Goal: Transaction & Acquisition: Purchase product/service

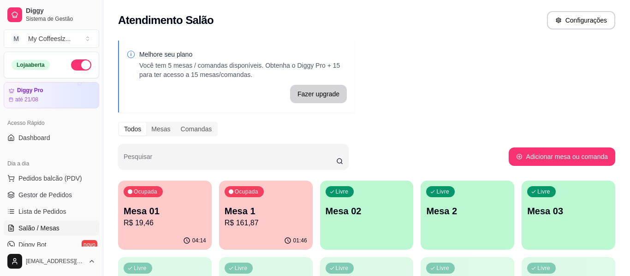
click at [393, 225] on div "Livre Mesa 02" at bounding box center [367, 210] width 94 height 58
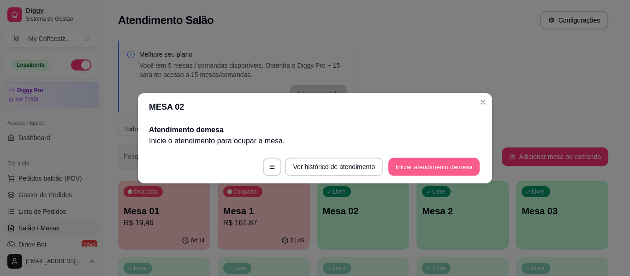
click at [411, 165] on button "Iniciar atendimento de mesa" at bounding box center [433, 167] width 91 height 18
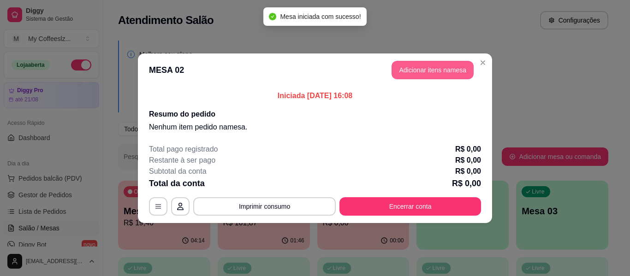
click at [423, 73] on button "Adicionar itens na mesa" at bounding box center [433, 70] width 82 height 18
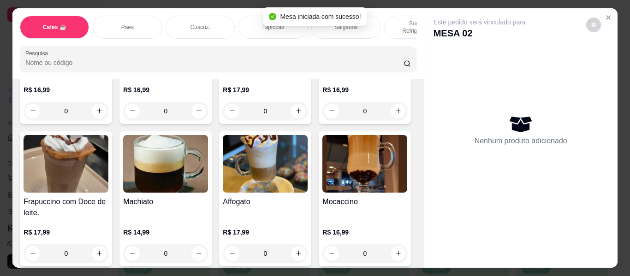
scroll to position [1015, 0]
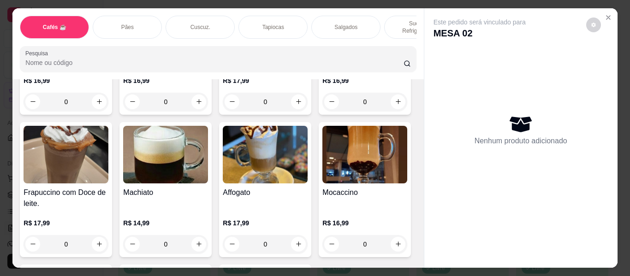
type input "2"
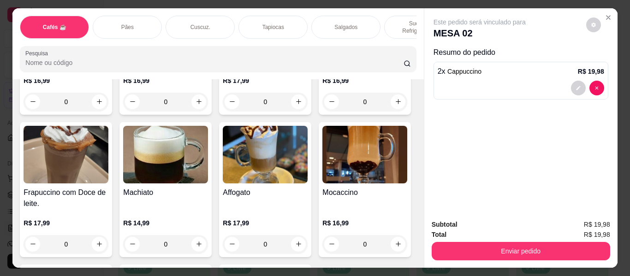
click at [405, 16] on div "Sucos e Refrigerantes" at bounding box center [418, 27] width 69 height 23
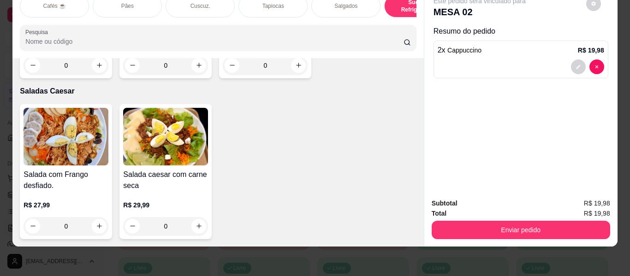
scroll to position [5491, 0]
type input "1"
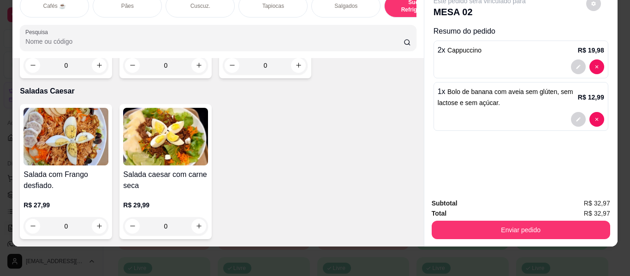
click at [326, 1] on div "Salgados" at bounding box center [345, 5] width 69 height 23
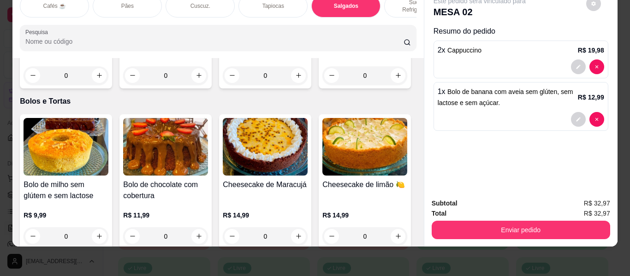
scroll to position [3938, 0]
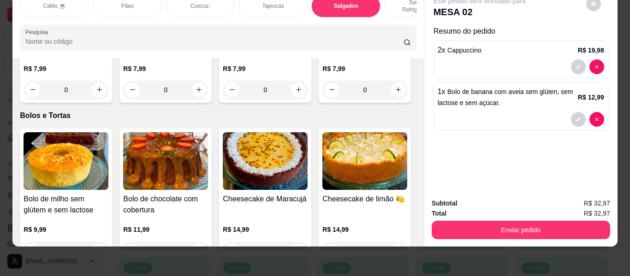
type input "1"
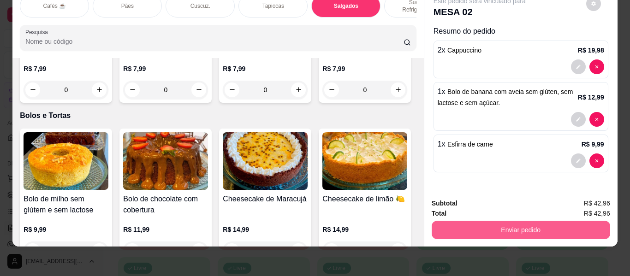
click at [446, 224] on button "Enviar pedido" at bounding box center [521, 230] width 179 height 18
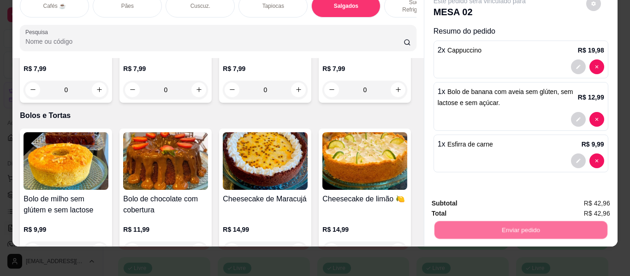
click at [470, 199] on button "Não registrar e enviar pedido" at bounding box center [490, 203] width 93 height 17
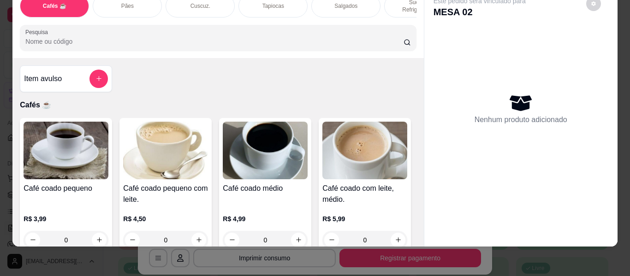
scroll to position [0, 0]
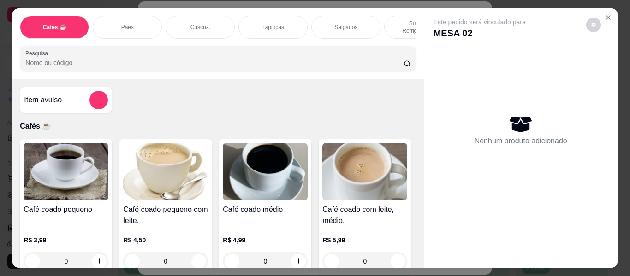
click at [612, 13] on div "Este pedido será vinculado para MESA 02 Nenhum produto adicionado" at bounding box center [520, 130] width 193 height 245
click at [603, 10] on button "Close" at bounding box center [608, 17] width 15 height 15
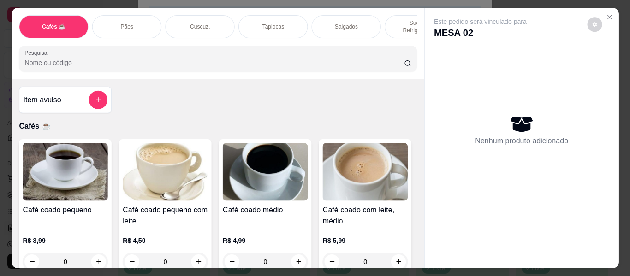
scroll to position [25, 0]
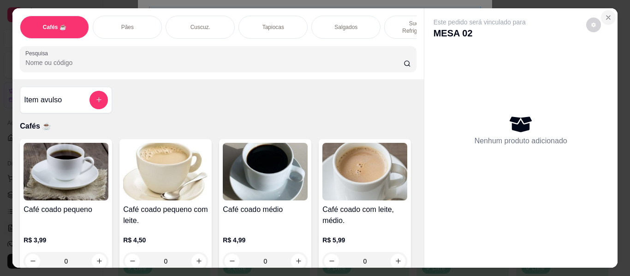
click at [605, 15] on icon "Close" at bounding box center [608, 17] width 7 height 7
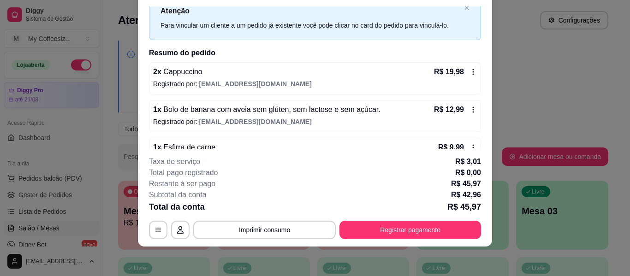
scroll to position [56, 0]
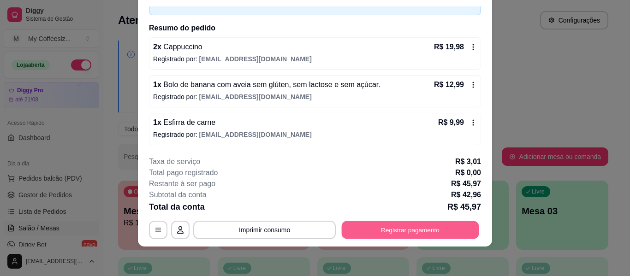
click at [393, 229] on button "Registrar pagamento" at bounding box center [410, 230] width 137 height 18
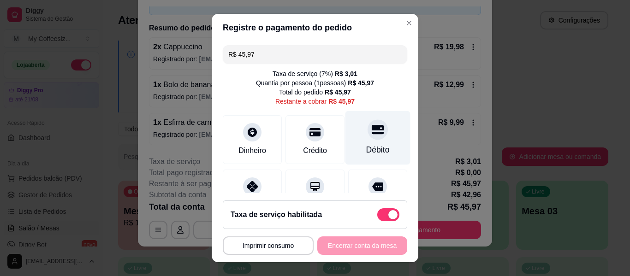
click at [372, 130] on icon at bounding box center [378, 129] width 12 height 9
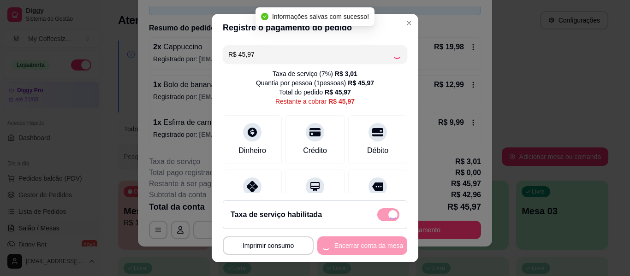
type input "R$ 0,00"
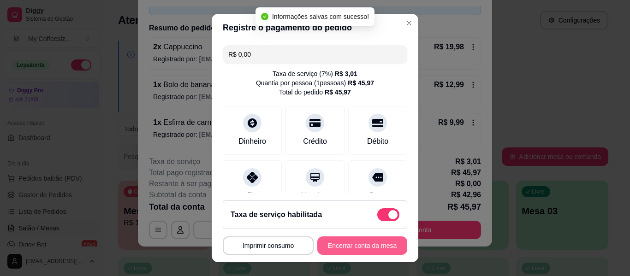
click at [348, 245] on button "Encerrar conta da mesa" at bounding box center [362, 246] width 90 height 18
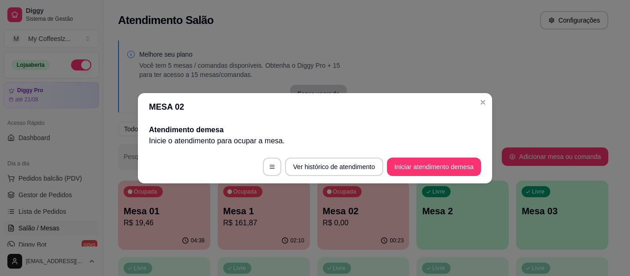
scroll to position [0, 0]
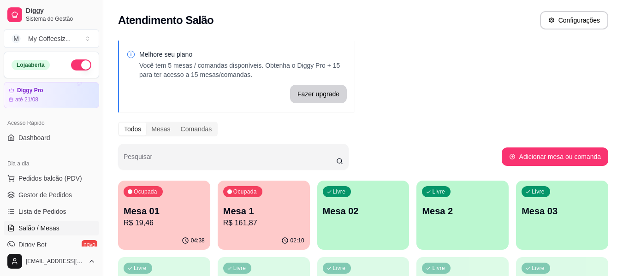
click at [137, 217] on p "Mesa 01" at bounding box center [164, 211] width 81 height 13
click at [262, 213] on p "Mesa 1" at bounding box center [263, 211] width 81 height 13
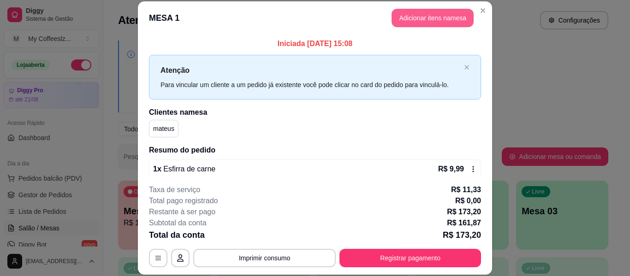
click at [406, 22] on button "Adicionar itens na mesa" at bounding box center [433, 18] width 82 height 18
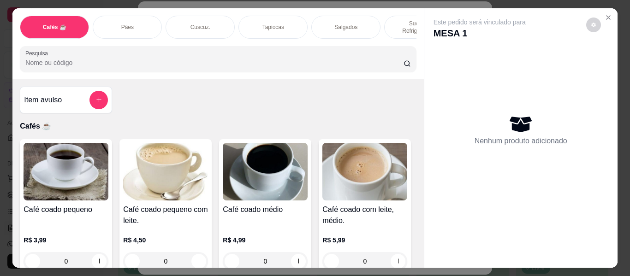
click at [357, 20] on div "Salgados" at bounding box center [345, 27] width 69 height 23
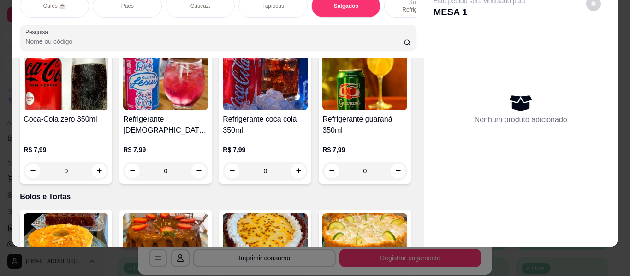
scroll to position [3938, 0]
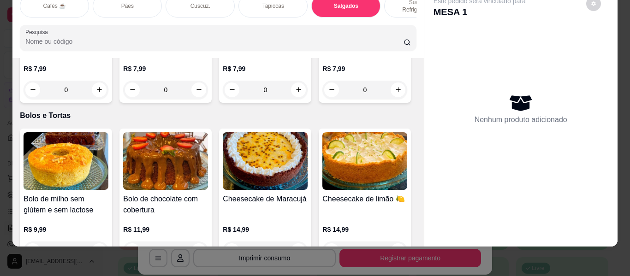
type input "1"
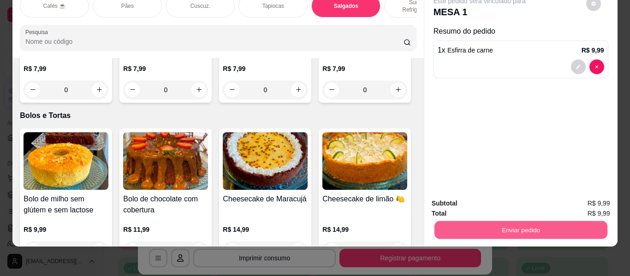
click at [441, 221] on button "Enviar pedido" at bounding box center [520, 230] width 173 height 18
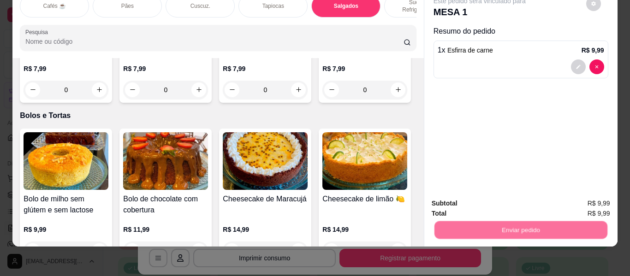
click at [447, 195] on button "Não registrar e enviar pedido" at bounding box center [490, 200] width 96 height 18
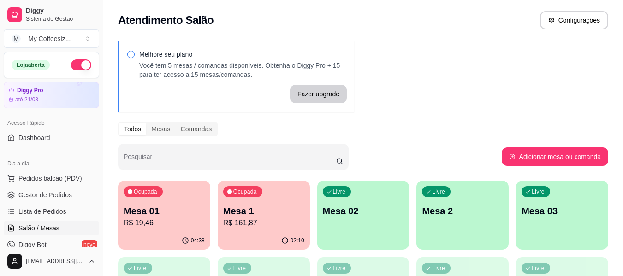
click at [350, 219] on div "Livre Mesa 02" at bounding box center [363, 210] width 92 height 58
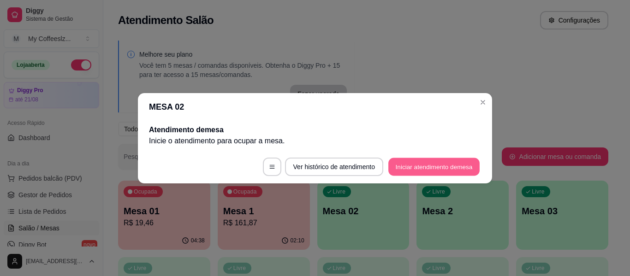
click at [418, 165] on button "Iniciar atendimento de mesa" at bounding box center [433, 167] width 91 height 18
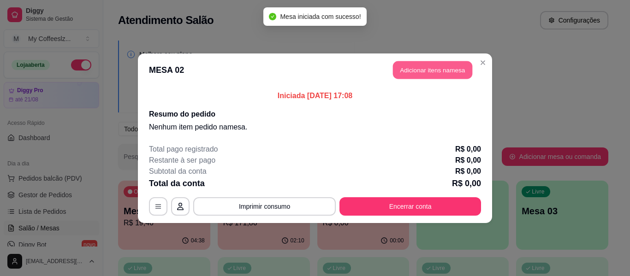
click at [423, 70] on button "Adicionar itens na mesa" at bounding box center [432, 70] width 79 height 18
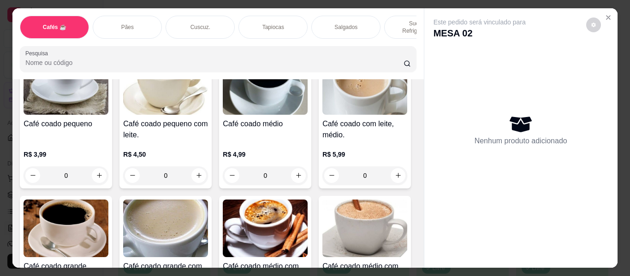
scroll to position [185, 0]
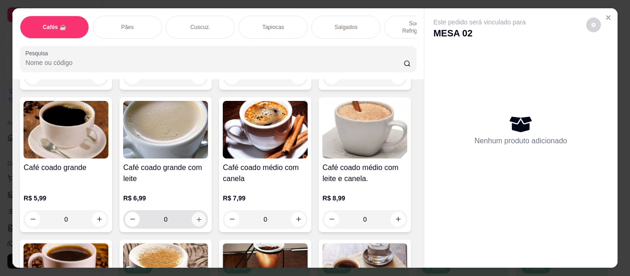
click at [203, 216] on icon "increase-product-quantity" at bounding box center [199, 219] width 7 height 7
type input "1"
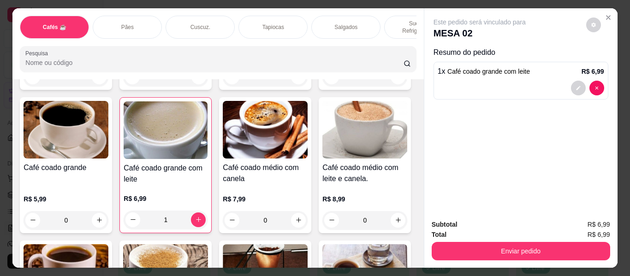
click at [397, 20] on p "Sucos e Refrigerantes" at bounding box center [419, 27] width 54 height 15
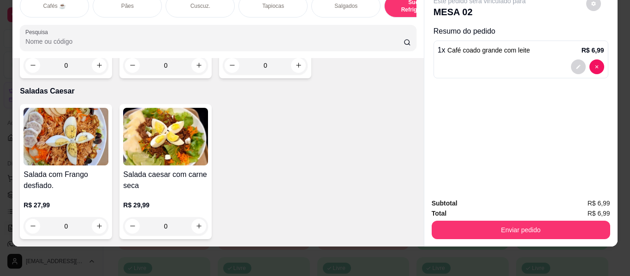
scroll to position [5215, 0]
type input "1"
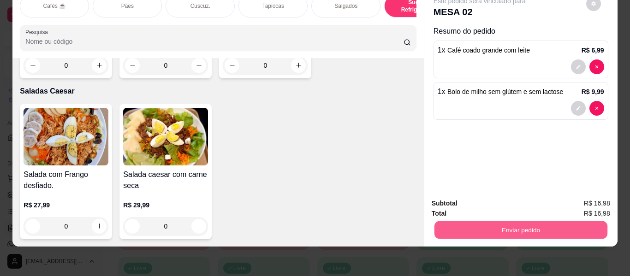
click at [447, 221] on button "Enviar pedido" at bounding box center [520, 230] width 173 height 18
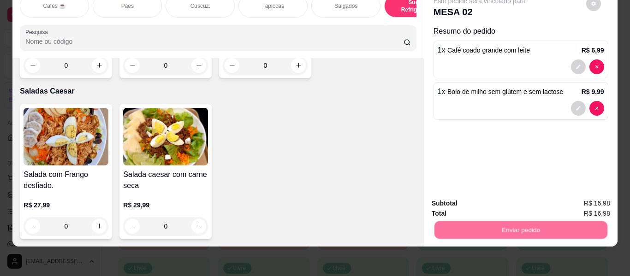
click at [463, 200] on button "Não registrar e enviar pedido" at bounding box center [490, 200] width 96 height 18
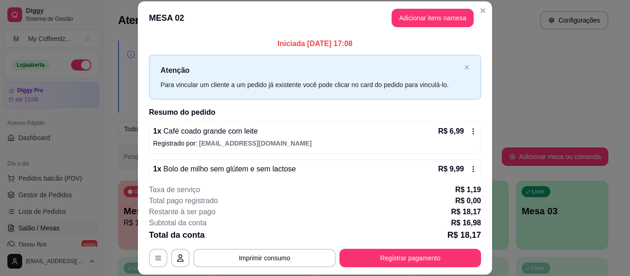
click at [463, 200] on p "R$ 0,00" at bounding box center [468, 201] width 26 height 11
click at [407, 17] on button "Adicionar itens na mesa" at bounding box center [432, 18] width 79 height 18
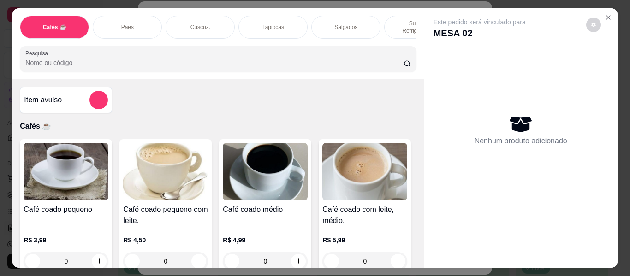
click at [364, 16] on div "Salgados" at bounding box center [345, 27] width 69 height 23
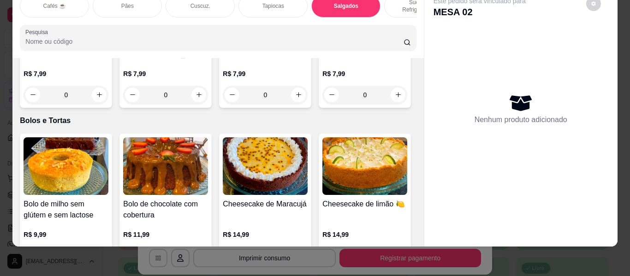
scroll to position [3984, 0]
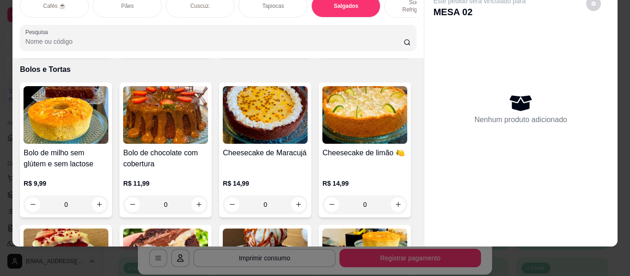
type input "1"
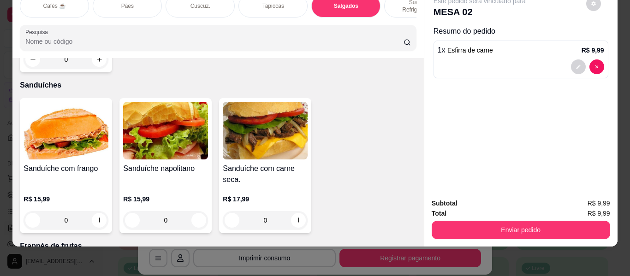
scroll to position [4399, 0]
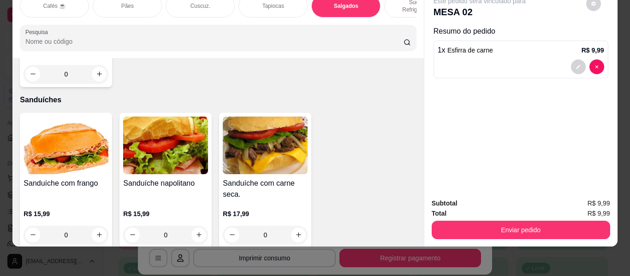
type input "1"
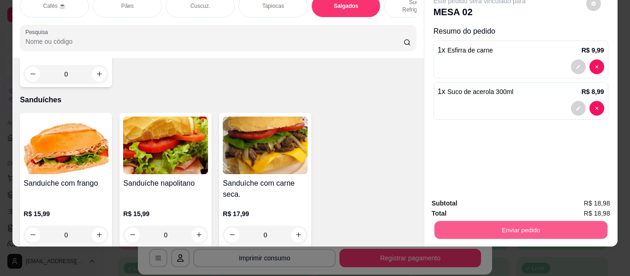
click at [496, 221] on button "Enviar pedido" at bounding box center [520, 230] width 173 height 18
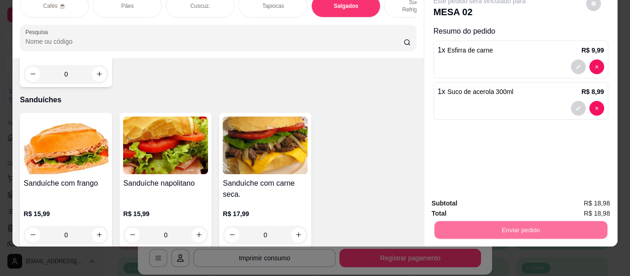
click at [488, 197] on button "Não registrar e enviar pedido" at bounding box center [490, 200] width 96 height 18
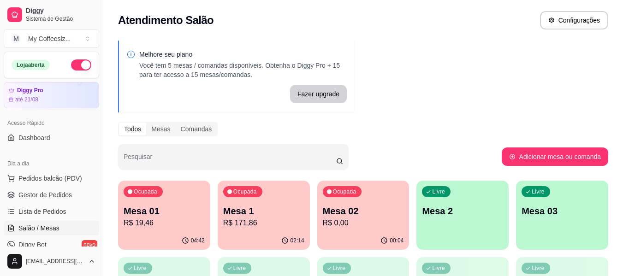
click at [456, 211] on p "Mesa 2" at bounding box center [462, 211] width 81 height 13
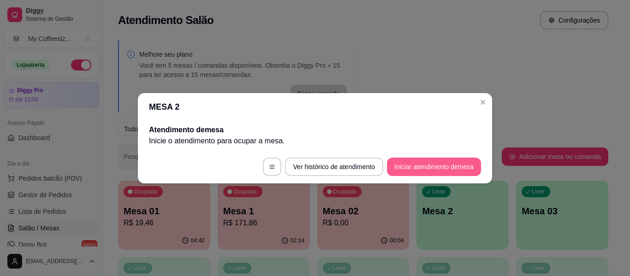
click at [456, 162] on button "Iniciar atendimento de mesa" at bounding box center [434, 167] width 94 height 18
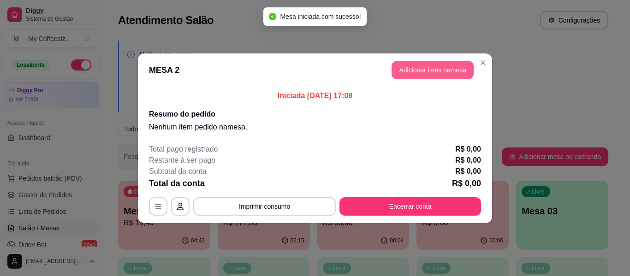
click at [439, 71] on button "Adicionar itens na mesa" at bounding box center [433, 70] width 82 height 18
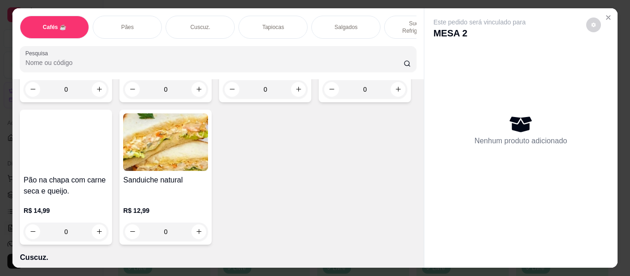
scroll to position [1753, 0]
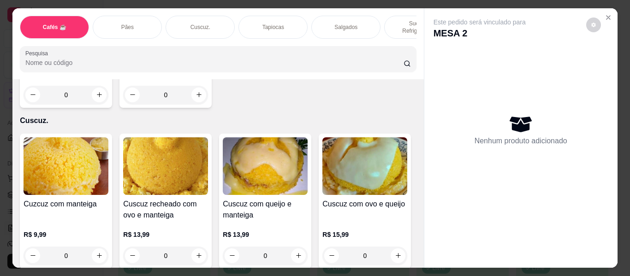
type input "1"
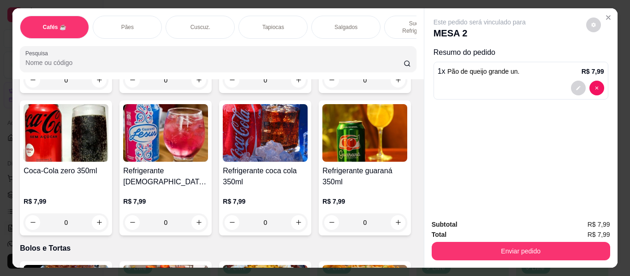
scroll to position [3829, 0]
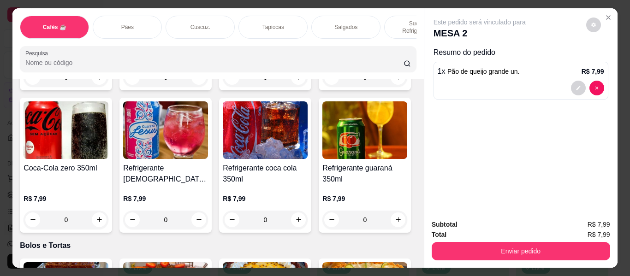
type input "1"
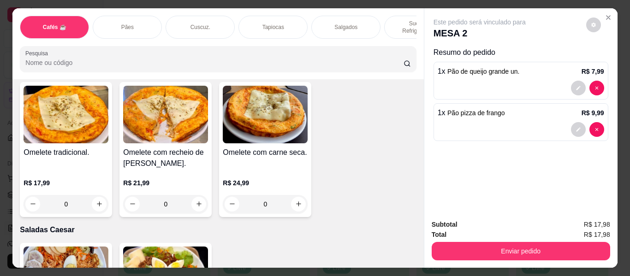
scroll to position [4936, 0]
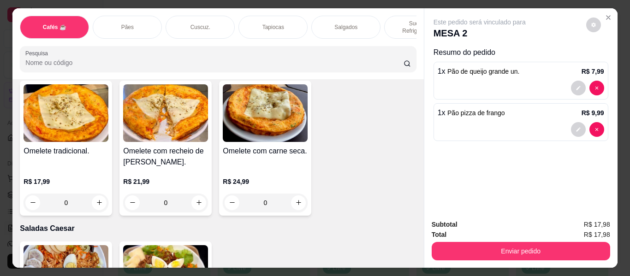
type input "1"
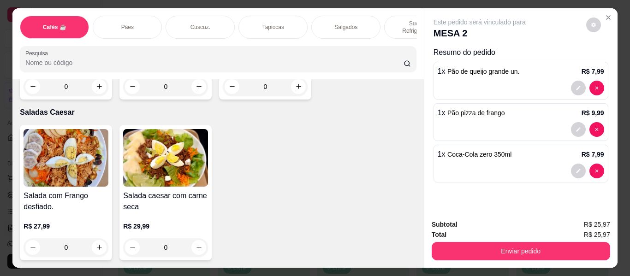
scroll to position [5489, 0]
type input "1"
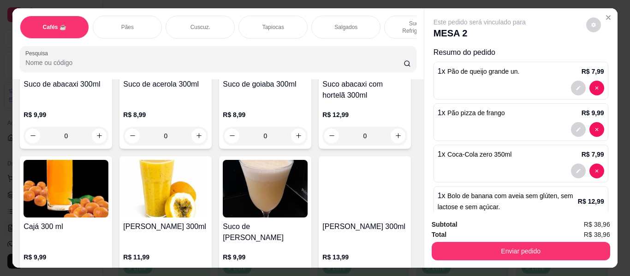
scroll to position [0, 0]
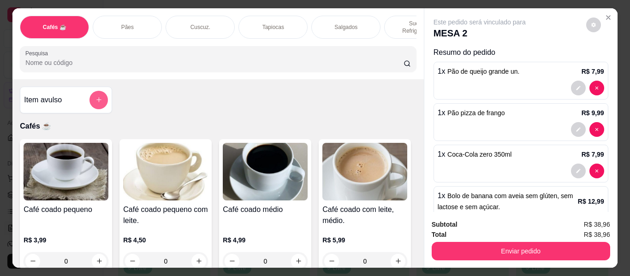
click at [94, 91] on button "add-separate-item" at bounding box center [98, 100] width 18 height 18
click at [96, 98] on icon "add-separate-item" at bounding box center [98, 100] width 5 height 5
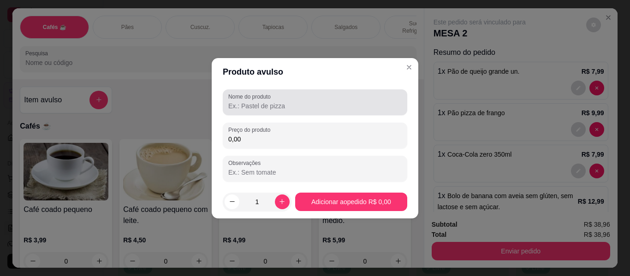
click at [273, 99] on label "Nome do produto" at bounding box center [251, 97] width 46 height 8
click at [273, 101] on input "Nome do produto" at bounding box center [314, 105] width 173 height 9
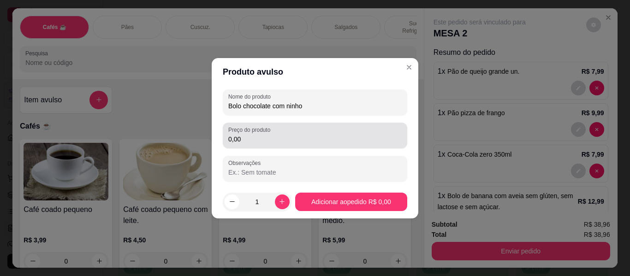
type input "Bolo chocolate com ninho"
click at [264, 145] on div "Preço do produto 0,00" at bounding box center [315, 136] width 185 height 26
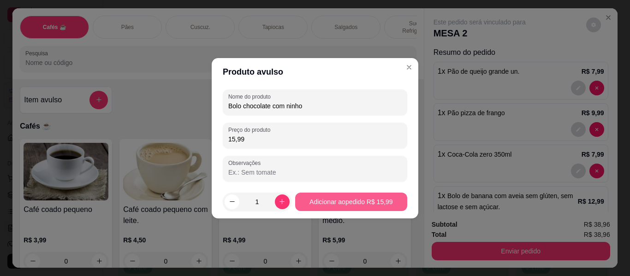
type input "15,99"
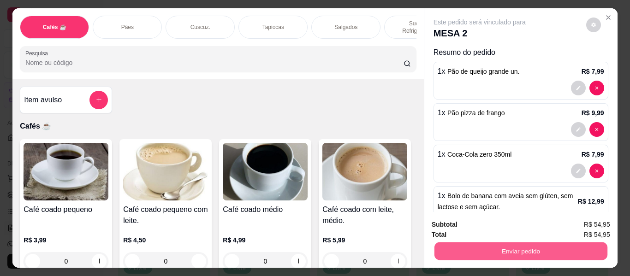
click at [532, 245] on button "Enviar pedido" at bounding box center [520, 252] width 173 height 18
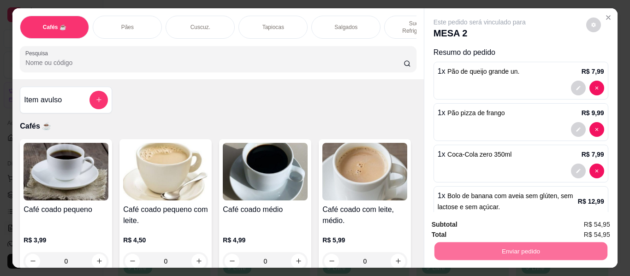
click at [519, 224] on button "Não registrar e enviar pedido" at bounding box center [490, 224] width 93 height 17
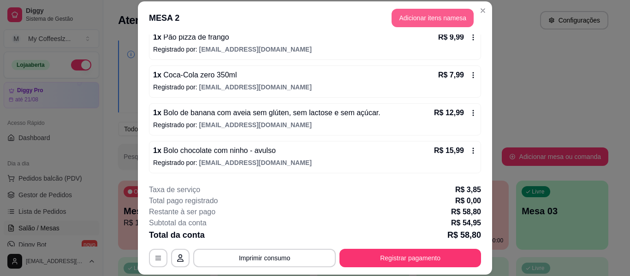
click at [415, 11] on button "Adicionar itens na mesa" at bounding box center [433, 18] width 82 height 18
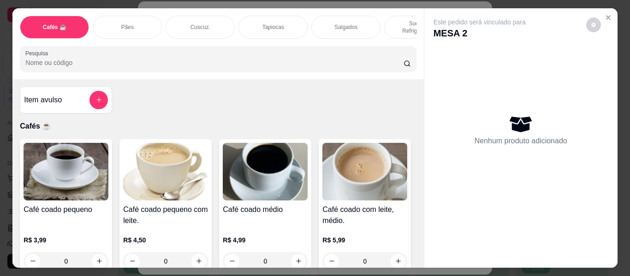
click at [396, 20] on p "Sucos e Refrigerantes" at bounding box center [419, 27] width 54 height 15
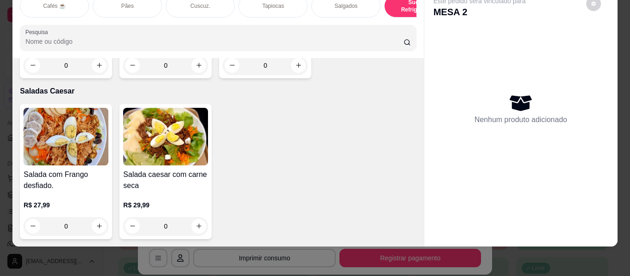
scroll to position [5445, 0]
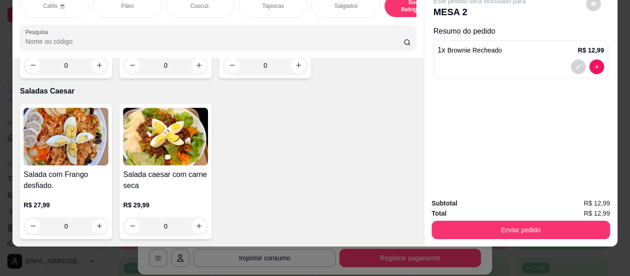
type input "2"
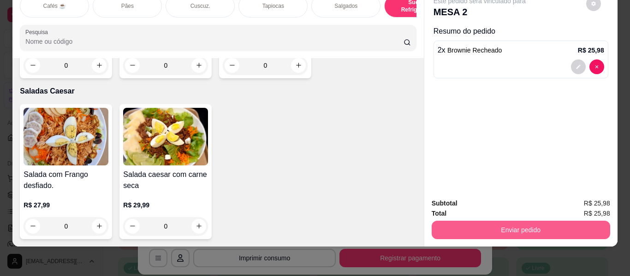
click at [453, 223] on button "Enviar pedido" at bounding box center [521, 230] width 179 height 18
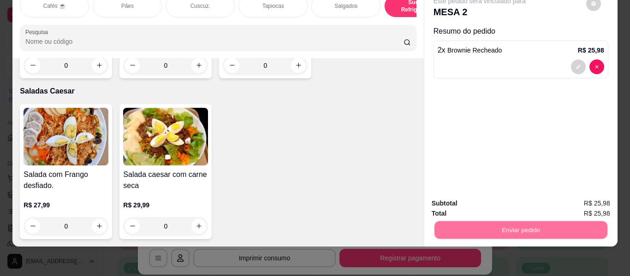
click at [451, 193] on button "Não registrar e enviar pedido" at bounding box center [490, 200] width 96 height 18
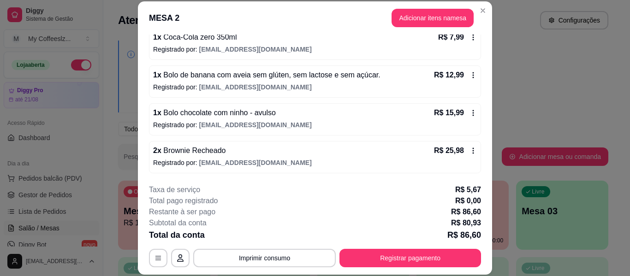
scroll to position [124, 0]
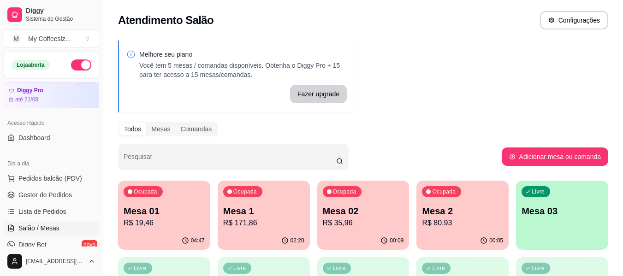
click at [541, 211] on p "Mesa 03" at bounding box center [562, 211] width 81 height 13
click at [467, 226] on p "R$ 80,93" at bounding box center [462, 223] width 79 height 11
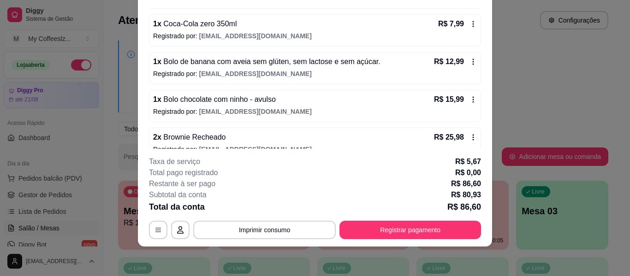
scroll to position [170, 0]
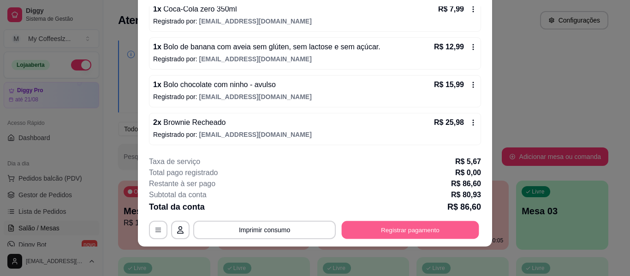
click at [356, 226] on button "Registrar pagamento" at bounding box center [410, 230] width 137 height 18
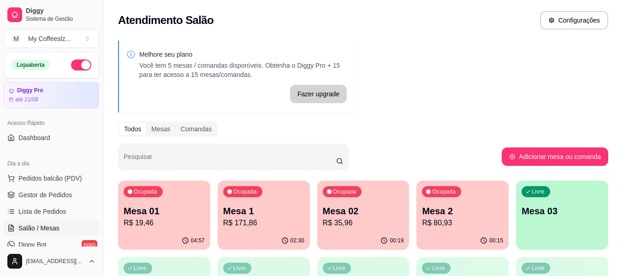
click at [567, 214] on p "Mesa 03" at bounding box center [562, 211] width 81 height 13
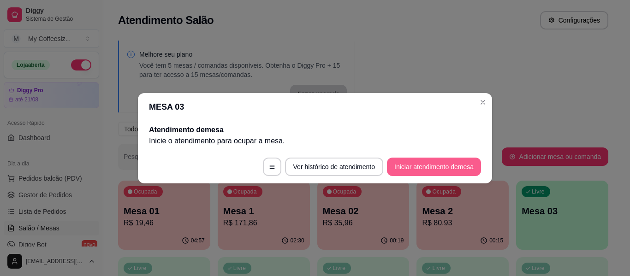
click at [428, 167] on button "Iniciar atendimento de mesa" at bounding box center [434, 167] width 94 height 18
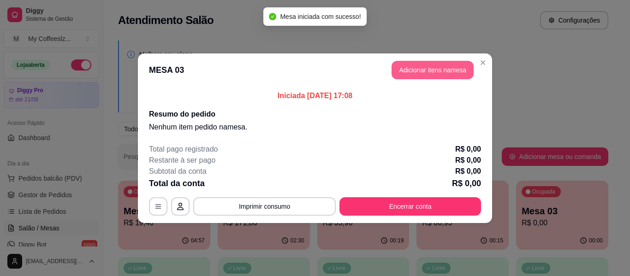
click at [409, 71] on button "Adicionar itens na mesa" at bounding box center [433, 70] width 82 height 18
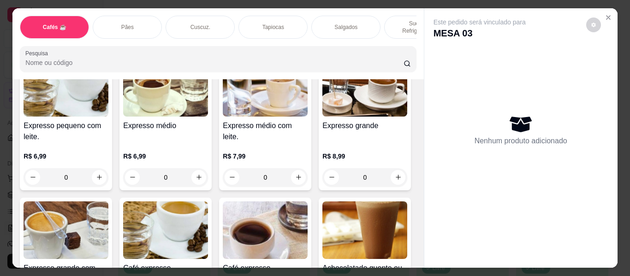
scroll to position [507, 0]
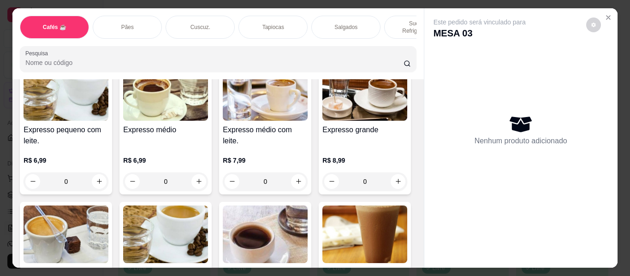
click at [395, 42] on icon "increase-product-quantity" at bounding box center [398, 39] width 7 height 7
type input "1"
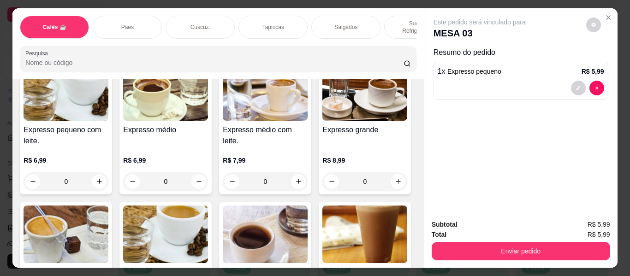
click at [394, 20] on p "Sucos e Refrigerantes" at bounding box center [419, 27] width 54 height 15
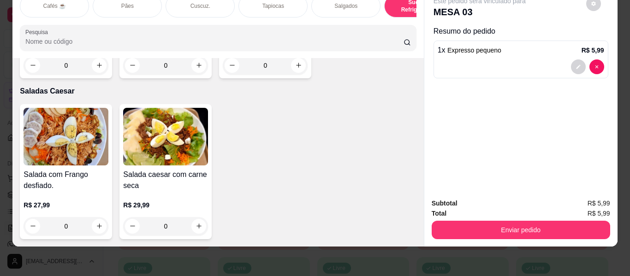
scroll to position [5399, 0]
type input "1"
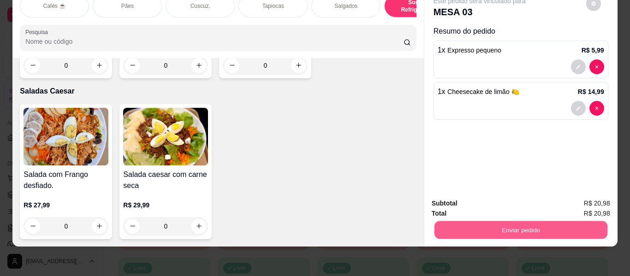
click at [530, 226] on button "Enviar pedido" at bounding box center [520, 230] width 173 height 18
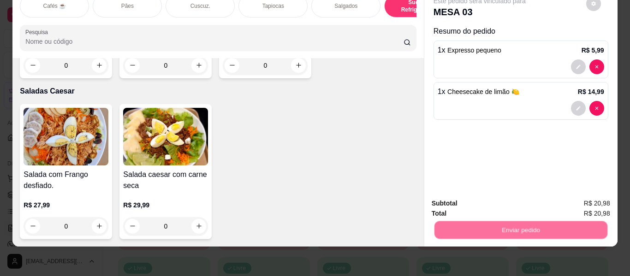
click at [513, 197] on button "Não registrar e enviar pedido" at bounding box center [490, 200] width 96 height 18
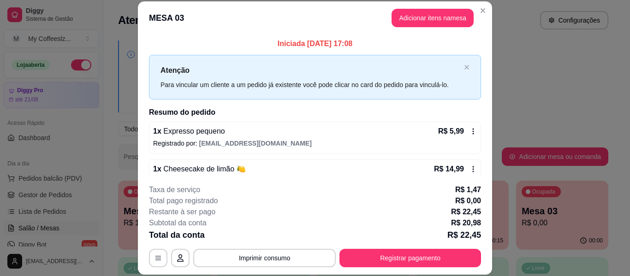
click at [477, 222] on p "R$ 20,98" at bounding box center [466, 223] width 30 height 11
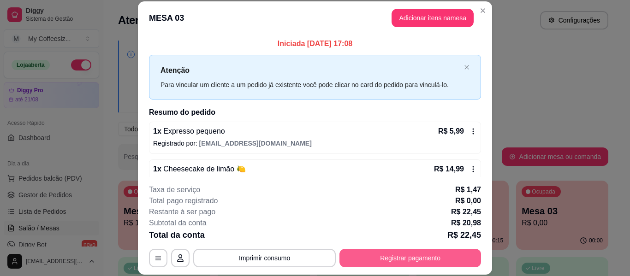
click at [422, 262] on button "Registrar pagamento" at bounding box center [411, 258] width 142 height 18
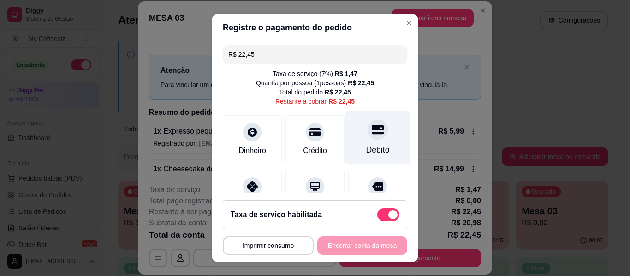
click at [372, 124] on icon at bounding box center [378, 130] width 12 height 12
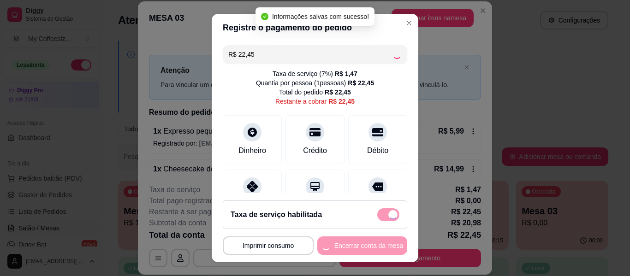
type input "R$ 0,00"
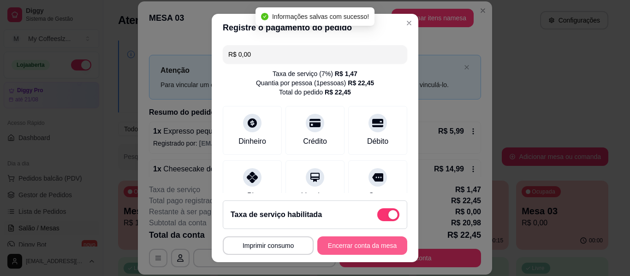
click at [360, 249] on button "Encerrar conta da mesa" at bounding box center [362, 246] width 90 height 18
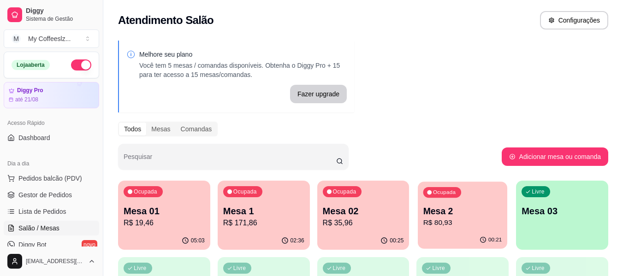
click at [437, 234] on div "00:21" at bounding box center [462, 241] width 89 height 18
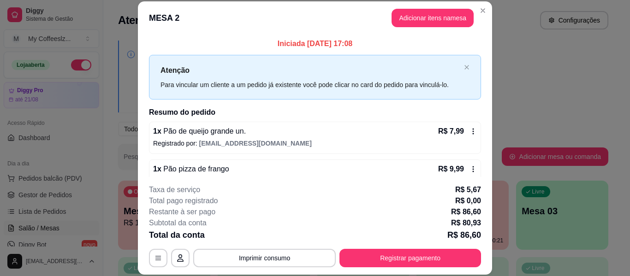
click at [411, 269] on footer "**********" at bounding box center [315, 226] width 354 height 98
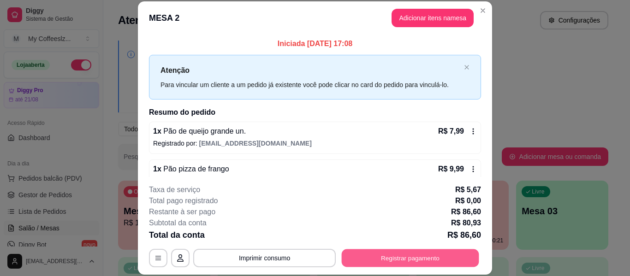
click at [410, 253] on button "Registrar pagamento" at bounding box center [410, 259] width 137 height 18
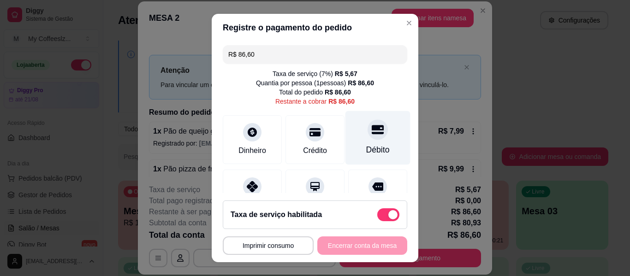
click at [366, 148] on div "Débito" at bounding box center [378, 150] width 24 height 12
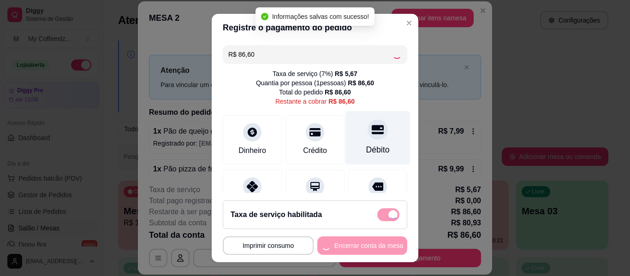
type input "R$ 0,00"
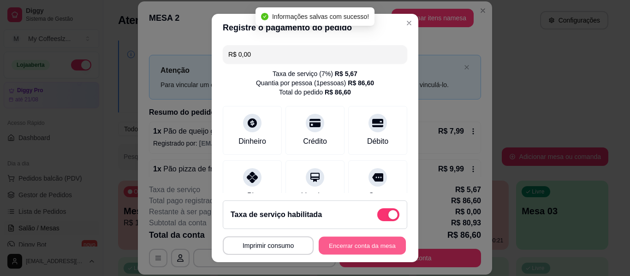
click at [357, 246] on button "Encerrar conta da mesa" at bounding box center [362, 246] width 87 height 18
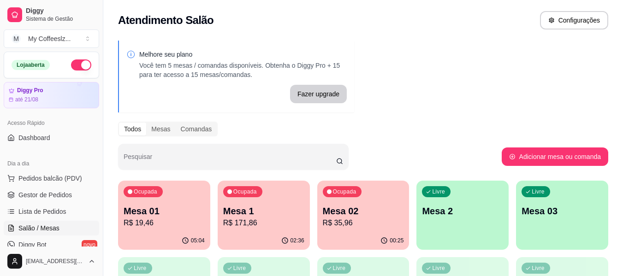
click at [357, 246] on div "00:25" at bounding box center [363, 241] width 92 height 18
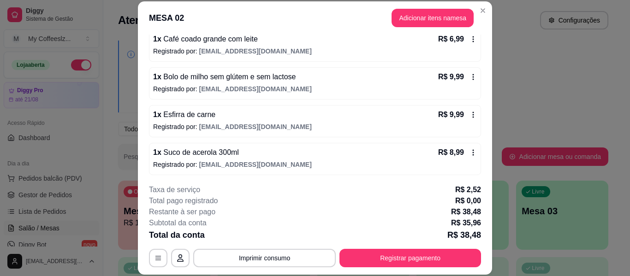
scroll to position [94, 0]
